Goal: Obtain resource: Download file/media

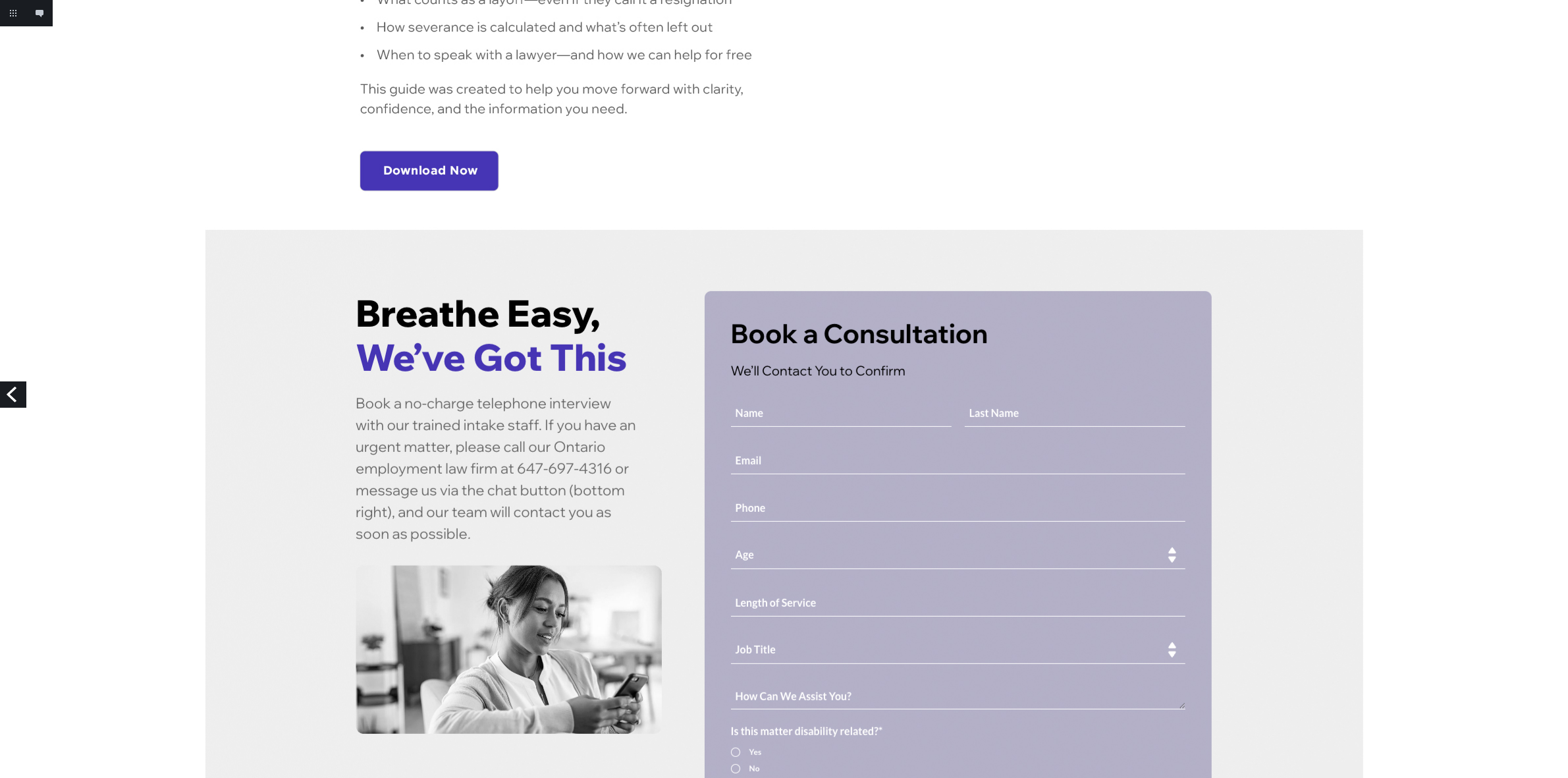
scroll to position [494, 0]
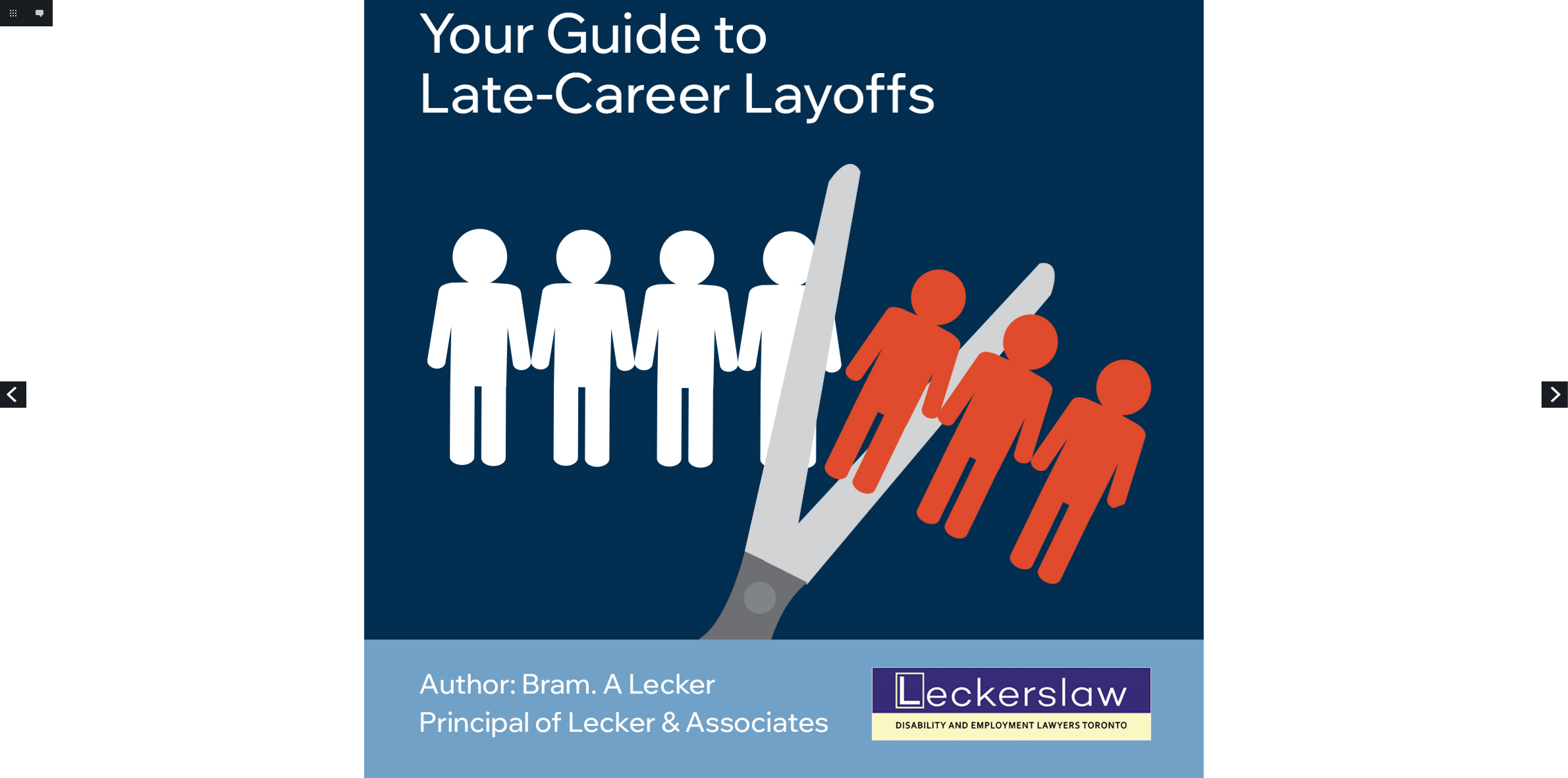
scroll to position [310, 0]
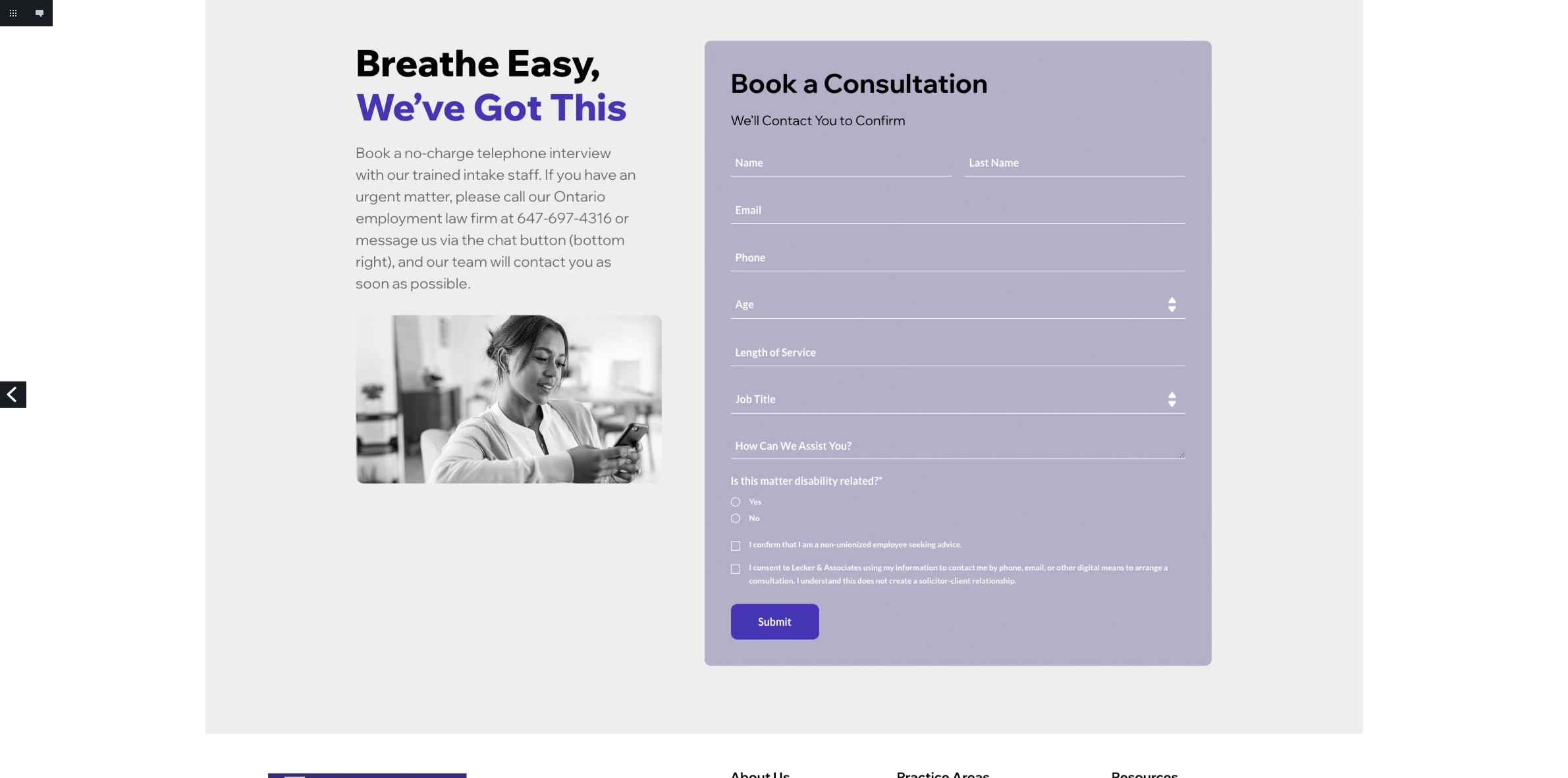
scroll to position [741, 0]
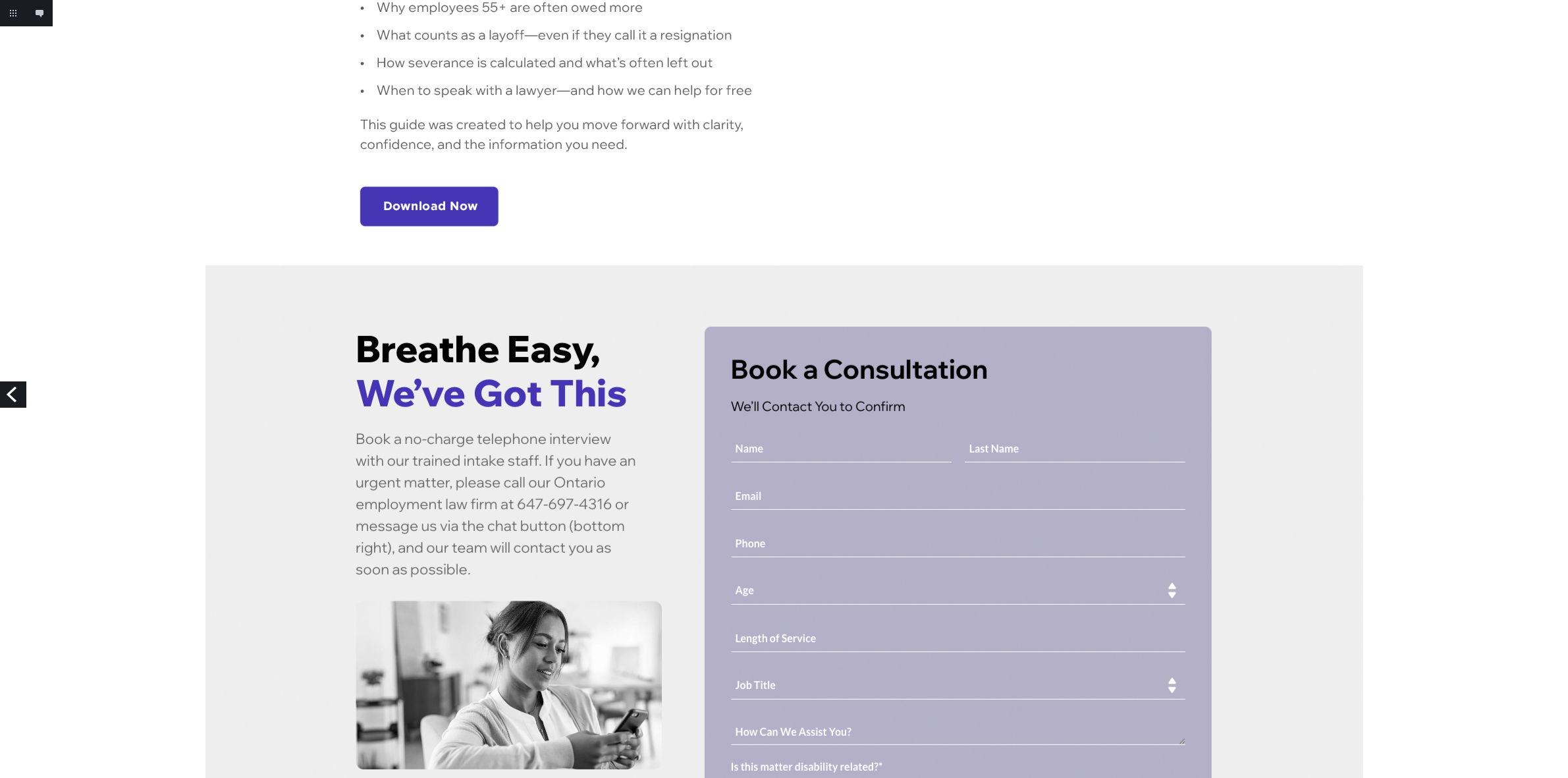
scroll to position [494, 0]
